Goal: Task Accomplishment & Management: Manage account settings

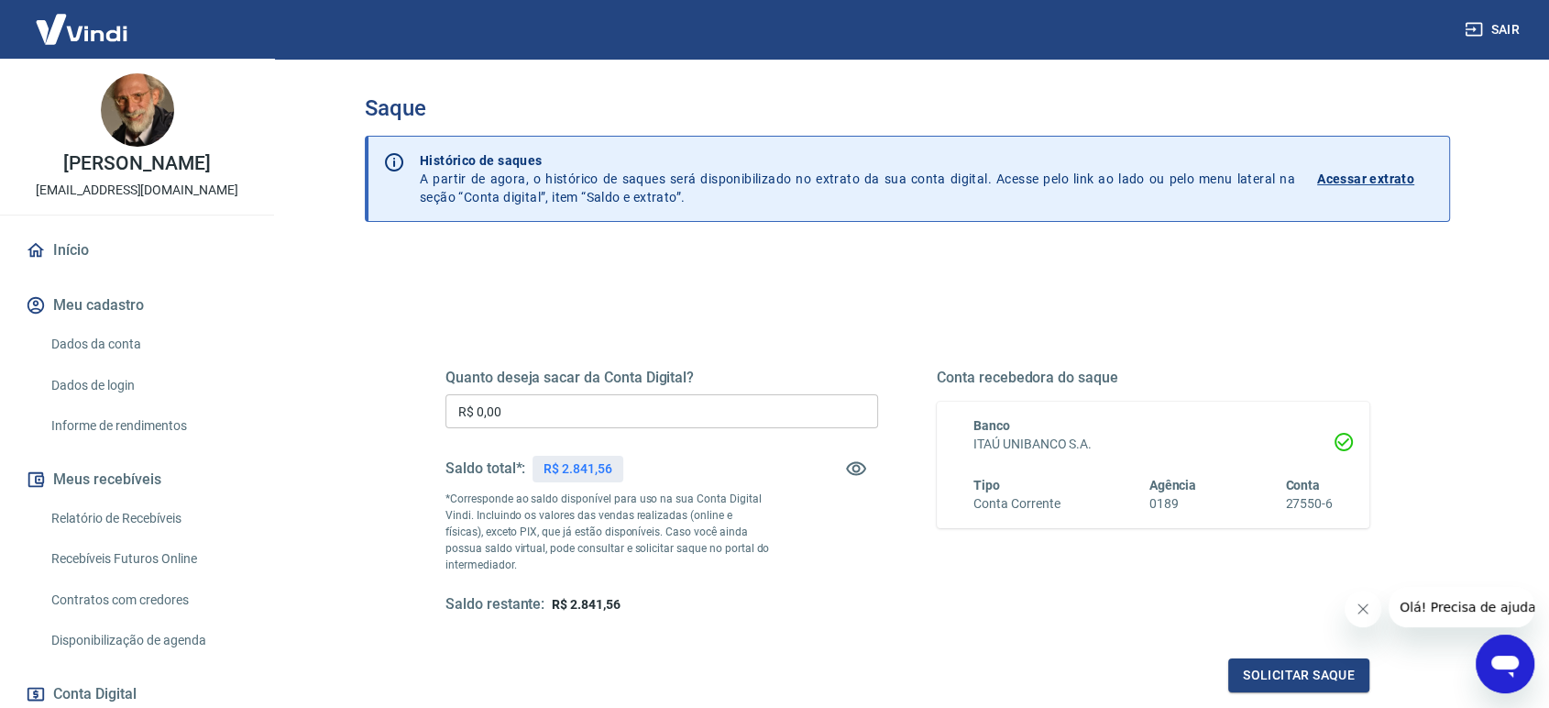
click at [588, 414] on input "R$ 0,00" at bounding box center [661, 411] width 433 height 34
type input "R$ 2.300,00"
click at [1286, 670] on button "Solicitar saque" at bounding box center [1298, 675] width 141 height 34
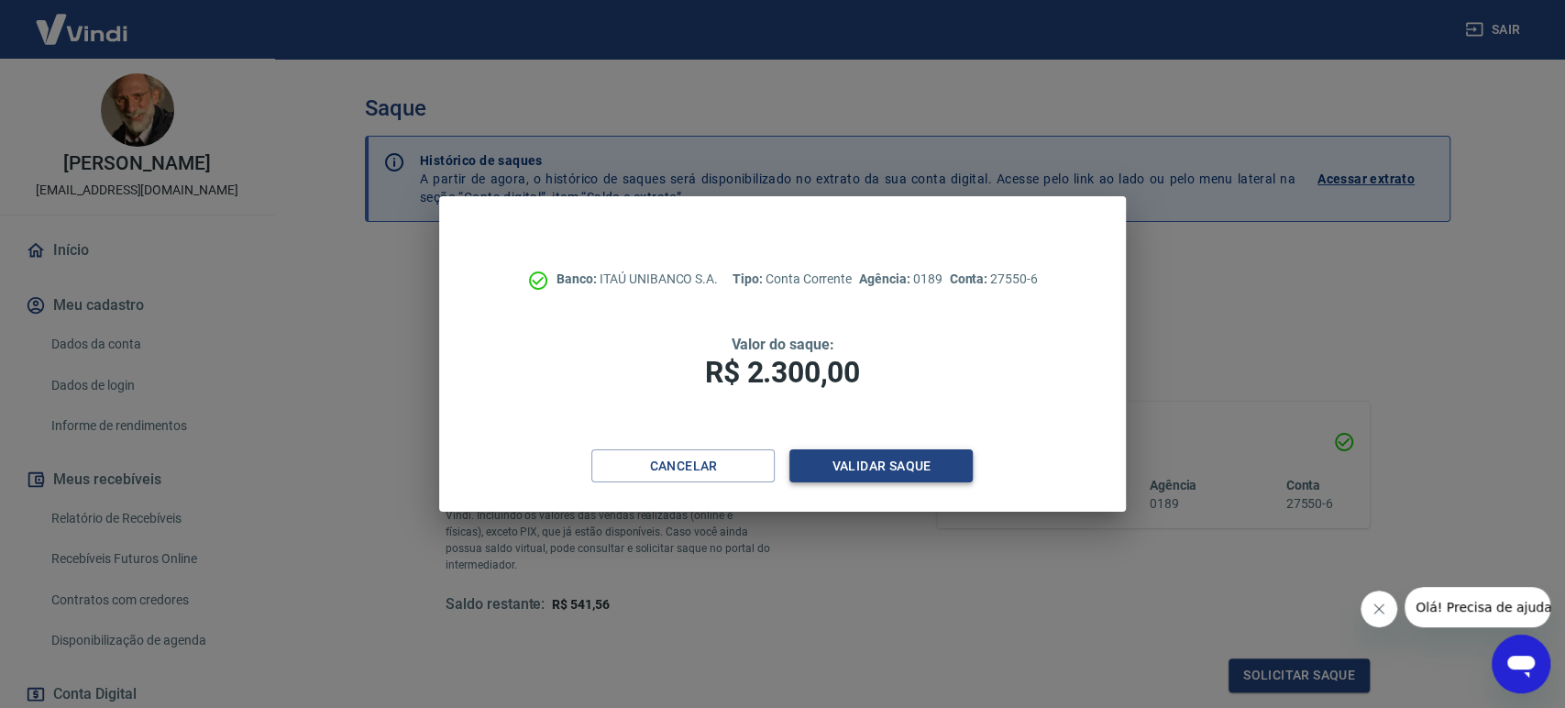
click at [906, 462] on button "Validar saque" at bounding box center [880, 466] width 183 height 34
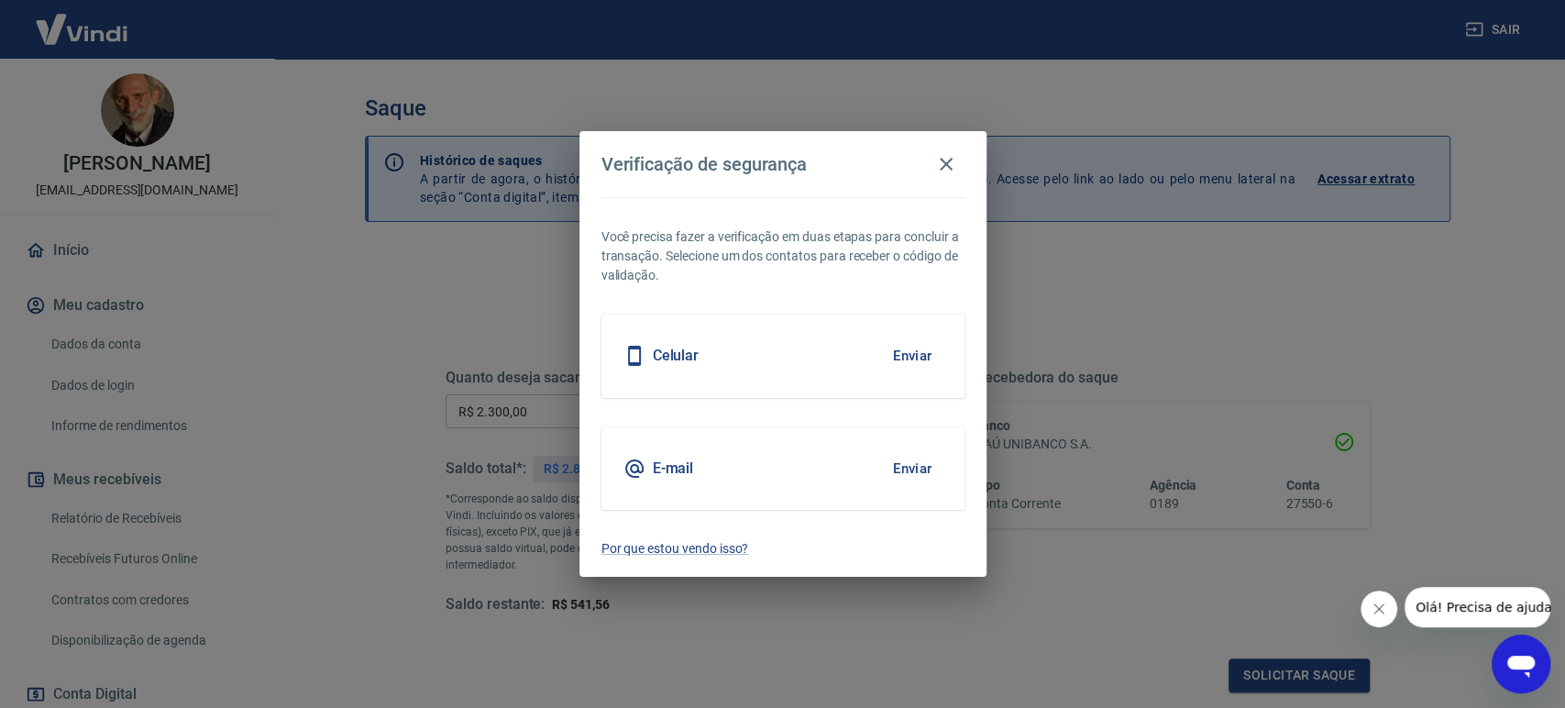
click at [924, 357] on button "Enviar" at bounding box center [913, 355] width 60 height 38
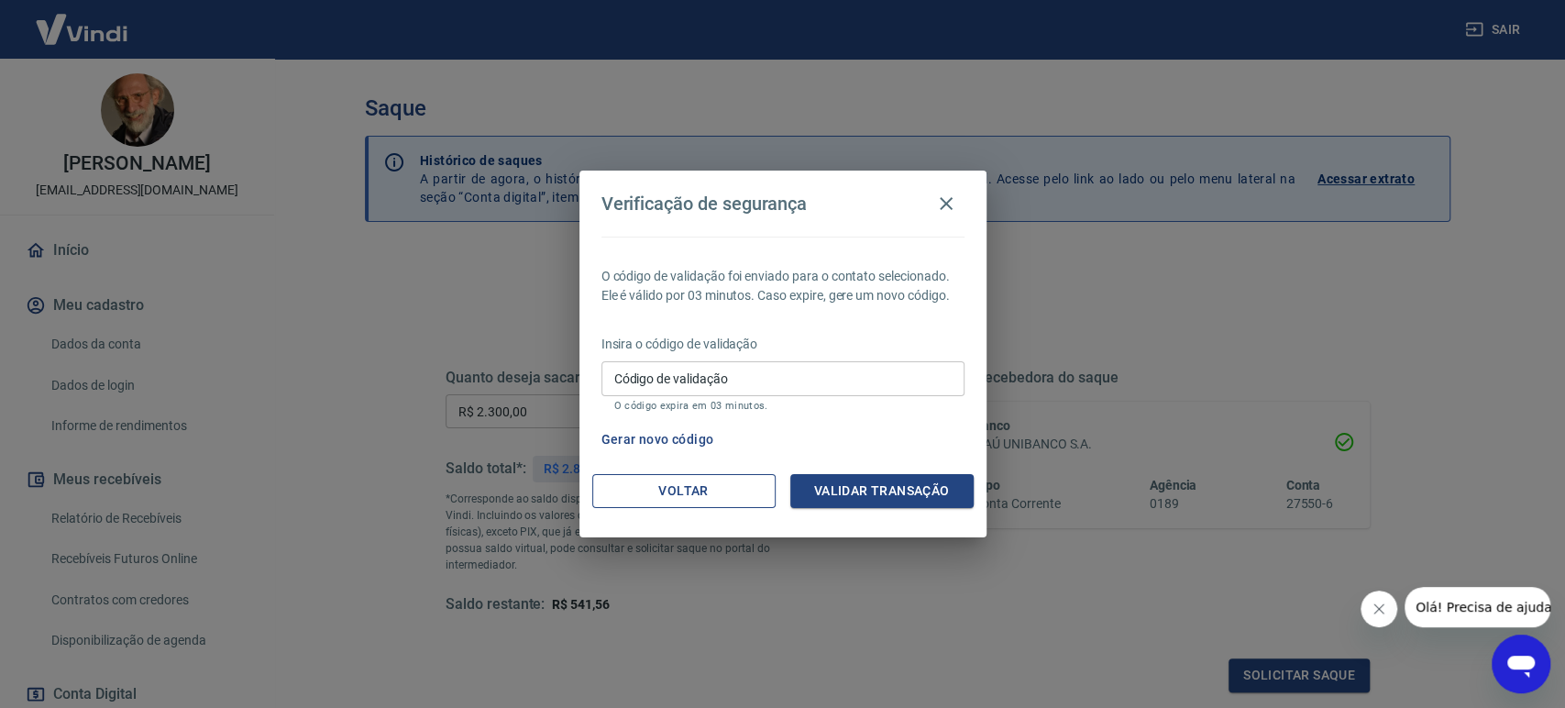
click at [697, 482] on button "Voltar" at bounding box center [683, 491] width 183 height 34
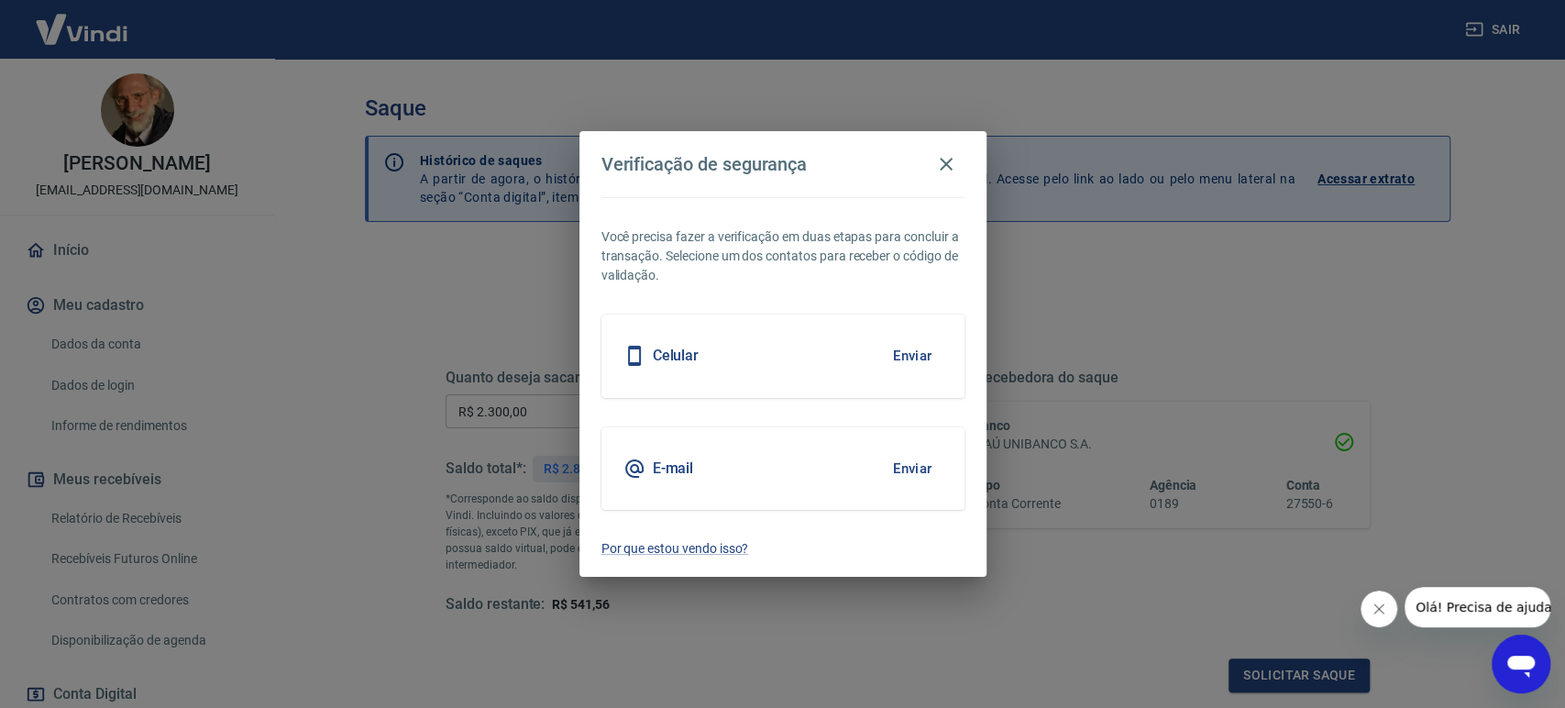
click at [818, 467] on div "E-mail Enviar" at bounding box center [782, 468] width 363 height 82
click at [902, 465] on button "Enviar" at bounding box center [913, 468] width 60 height 38
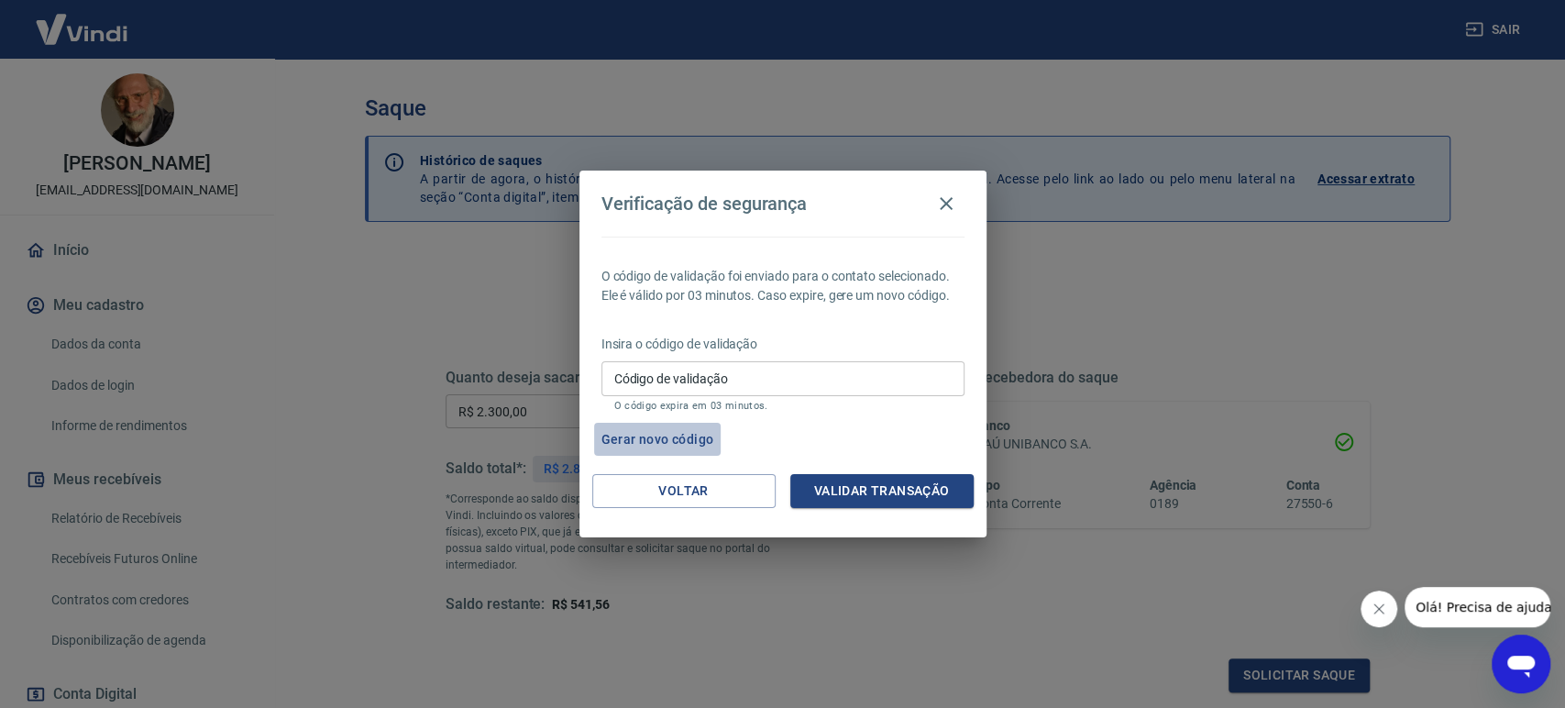
click at [669, 434] on button "Gerar novo código" at bounding box center [657, 440] width 127 height 34
click at [718, 376] on input "Código de validação" at bounding box center [782, 378] width 363 height 34
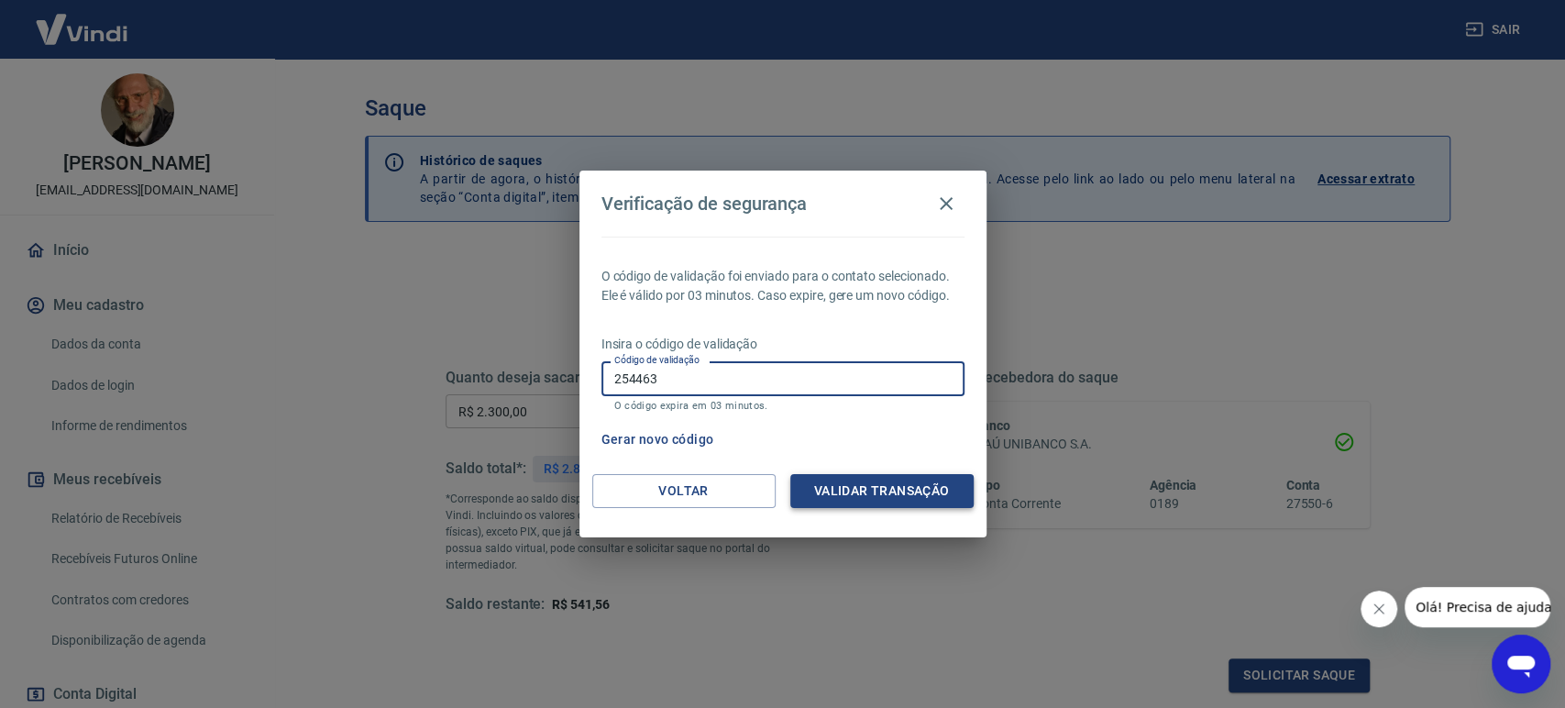
type input "254463"
click at [909, 490] on button "Validar transação" at bounding box center [881, 491] width 183 height 34
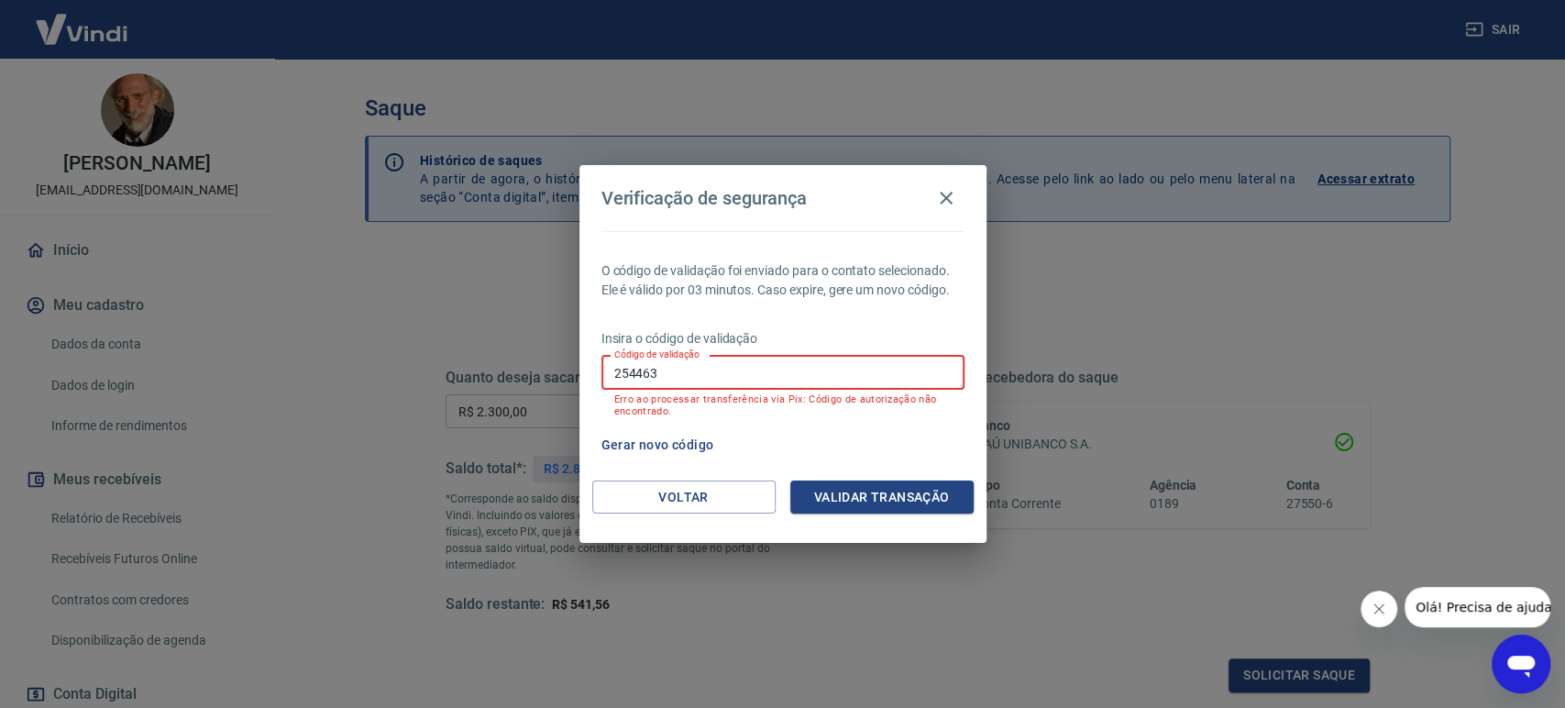
drag, startPoint x: 675, startPoint y: 363, endPoint x: 550, endPoint y: 364, distance: 124.7
click at [550, 364] on div "Verificação de segurança O código de validação foi enviado para o contato selec…" at bounding box center [782, 354] width 1565 height 708
type input "525823"
click at [887, 485] on button "Validar transação" at bounding box center [881, 497] width 183 height 34
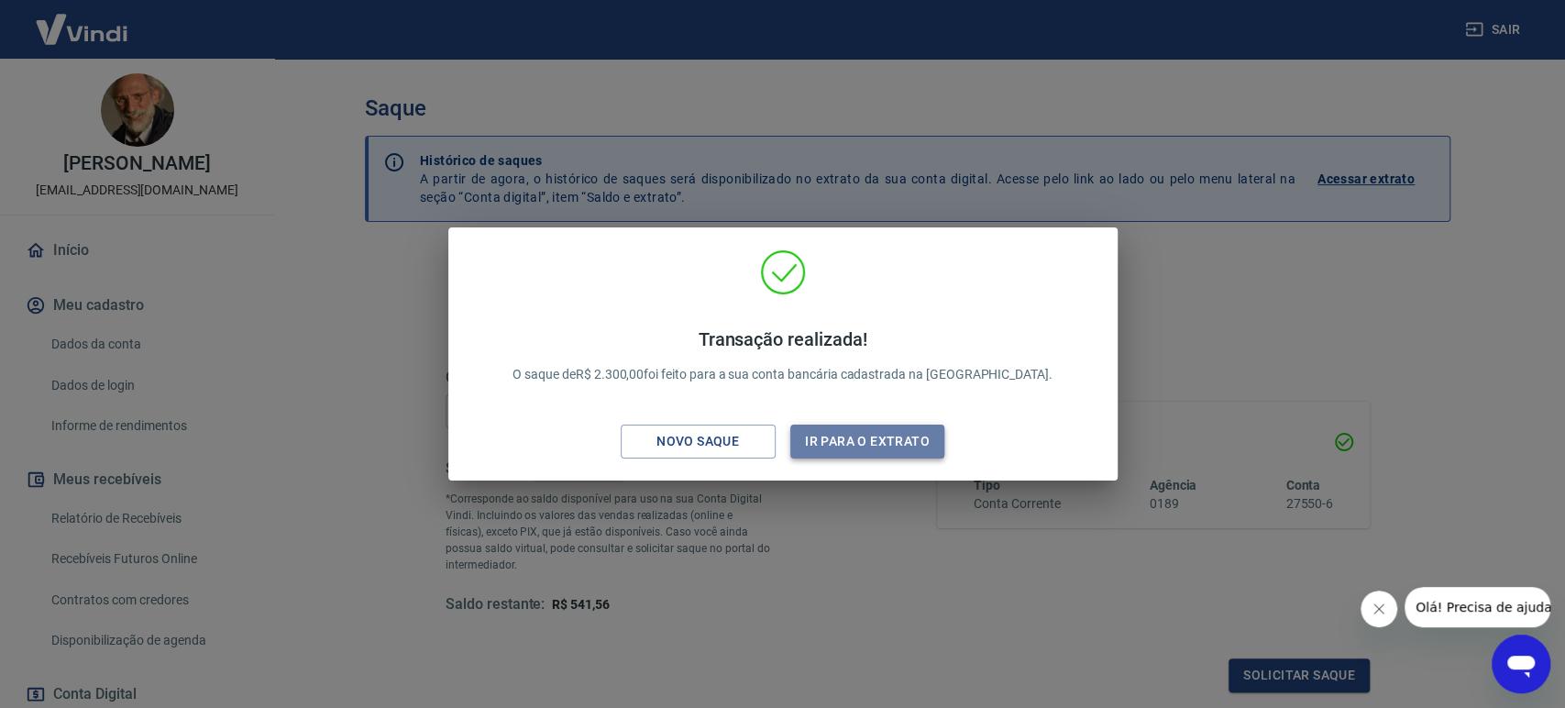
click at [880, 438] on button "Ir para o extrato" at bounding box center [867, 441] width 155 height 34
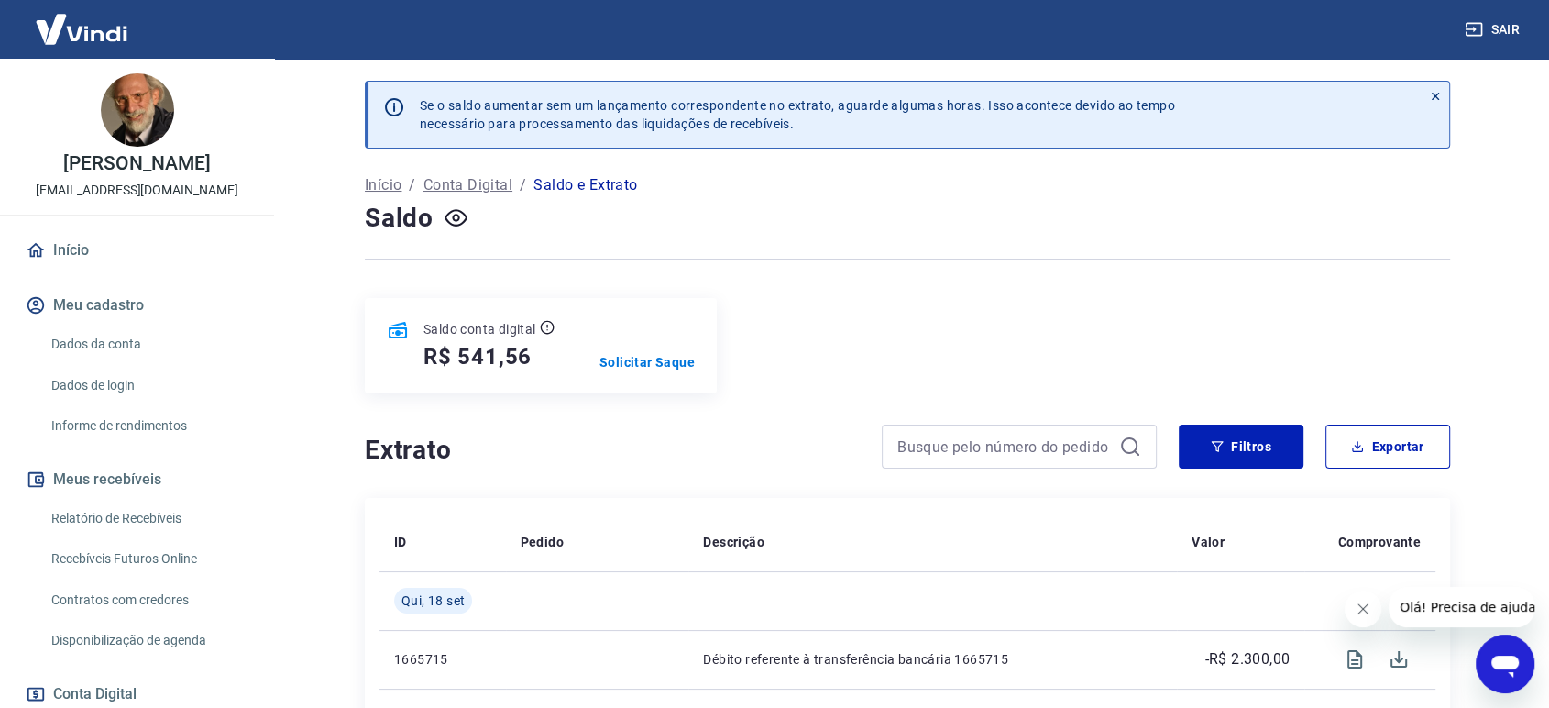
click at [1499, 27] on button "Sair" at bounding box center [1494, 30] width 66 height 34
